Goal: Information Seeking & Learning: Learn about a topic

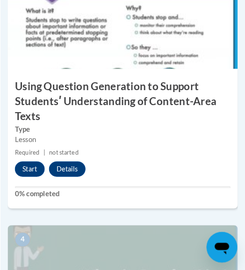
scroll to position [901, 0]
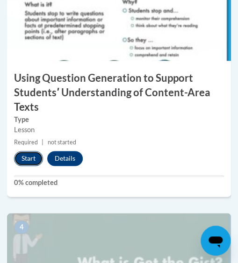
click at [39, 157] on button "Start" at bounding box center [28, 158] width 29 height 15
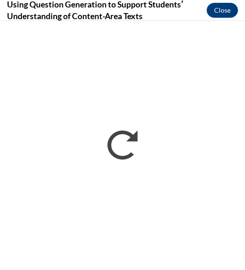
scroll to position [0, 0]
